Goal: Entertainment & Leisure: Consume media (video, audio)

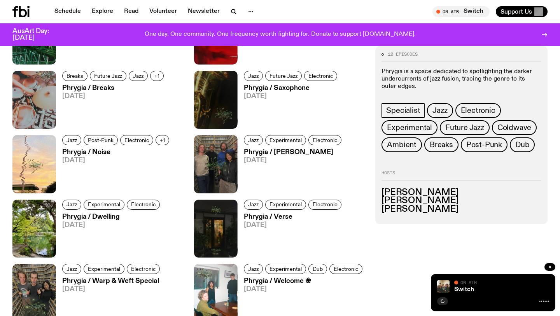
scroll to position [449, 0]
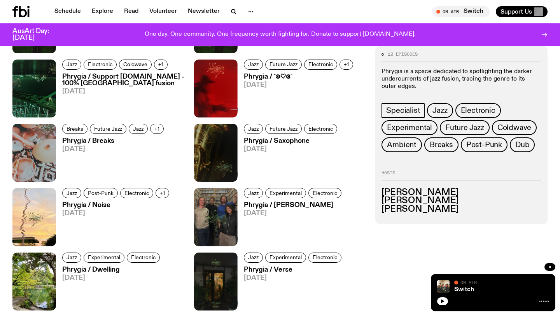
click at [93, 140] on h3 "Phrygia / Breaks" at bounding box center [114, 141] width 104 height 7
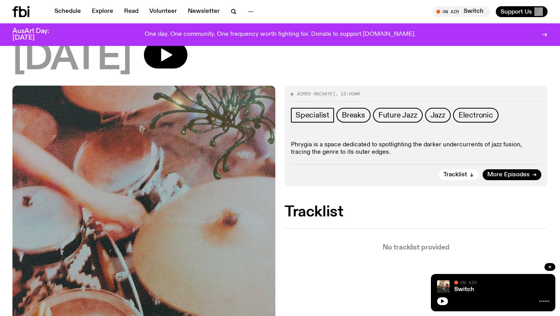
scroll to position [69, 0]
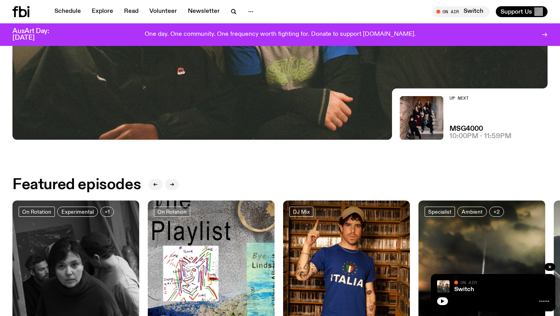
scroll to position [147, 0]
